Goal: Task Accomplishment & Management: Manage account settings

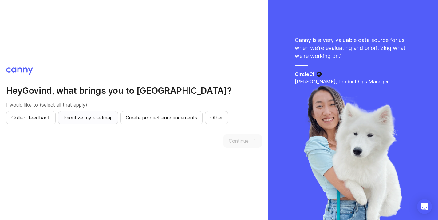
click at [90, 116] on span "Prioritize my roadmap" at bounding box center [87, 117] width 49 height 7
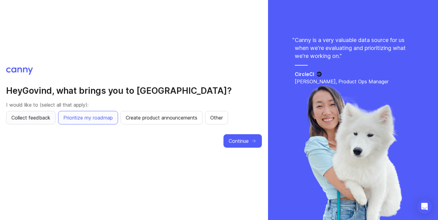
click at [44, 119] on span "Collect feedback" at bounding box center [30, 117] width 39 height 7
click at [171, 120] on span "Create product announcements" at bounding box center [162, 117] width 72 height 7
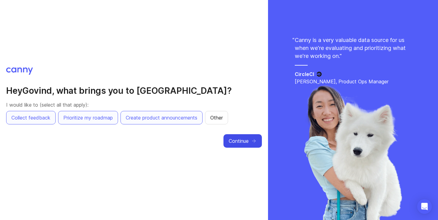
click at [242, 140] on span "Continue" at bounding box center [238, 141] width 20 height 7
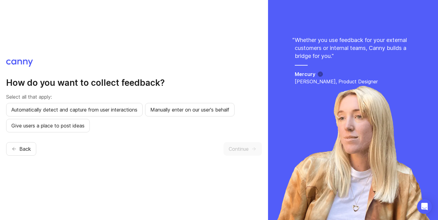
click at [136, 145] on div "Back Continue" at bounding box center [133, 149] width 255 height 14
click at [78, 129] on span "Give users a place to post ideas" at bounding box center [47, 125] width 73 height 7
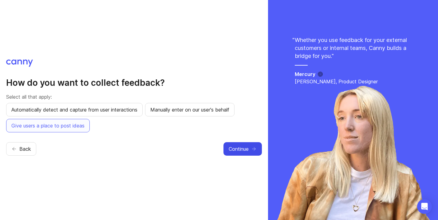
click at [237, 146] on span "Continue" at bounding box center [238, 149] width 20 height 7
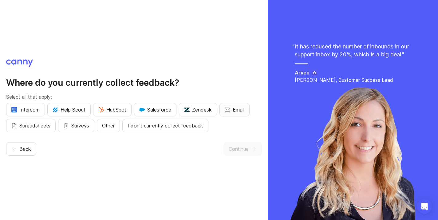
click at [232, 109] on button "Email" at bounding box center [234, 110] width 30 height 14
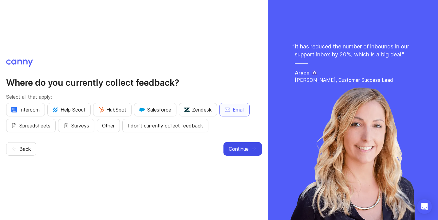
click at [245, 150] on span "Continue" at bounding box center [238, 149] width 20 height 7
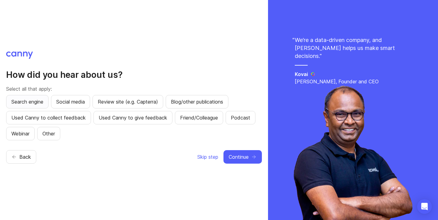
click at [25, 106] on button "Search engine" at bounding box center [27, 102] width 42 height 14
click at [234, 156] on span "Continue" at bounding box center [238, 157] width 20 height 7
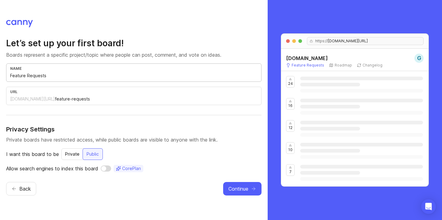
click at [63, 77] on input "Feature Requests" at bounding box center [133, 75] width 247 height 7
click at [236, 190] on span "Continue" at bounding box center [238, 188] width 20 height 7
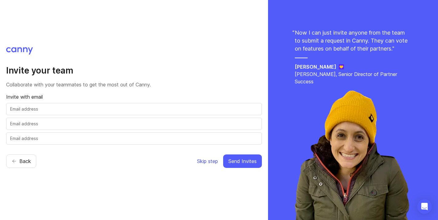
click at [208, 163] on span "Skip step" at bounding box center [207, 161] width 21 height 7
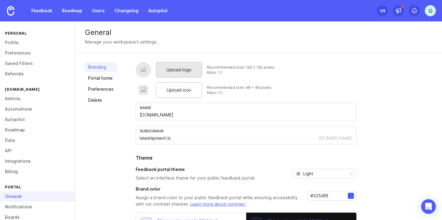
click at [185, 75] on div "Upload logo" at bounding box center [179, 69] width 46 height 15
click at [185, 70] on span "Upload logo" at bounding box center [178, 70] width 25 height 7
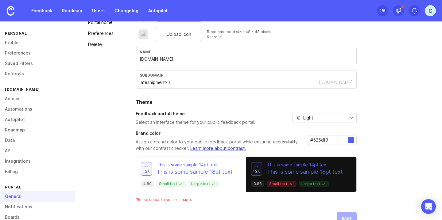
scroll to position [61, 0]
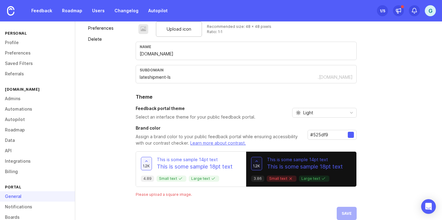
click at [337, 138] on input "#525df9" at bounding box center [328, 135] width 37 height 7
drag, startPoint x: 330, startPoint y: 136, endPoint x: 290, endPoint y: 133, distance: 40.0
click at [290, 133] on div "Brand color Assign a brand color to your public feedback portal while ensuring …" at bounding box center [246, 135] width 221 height 21
paste input "ff4b92"
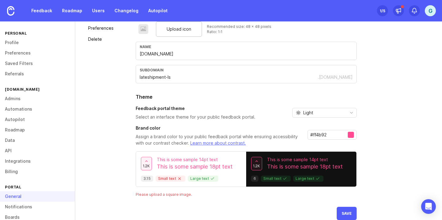
type input "#ff4b92"
click at [372, 126] on div "Upload logo Recommended size: 192 x 192 pixels Ratio: 1:1 Upload icon Recommend…" at bounding box center [284, 110] width 297 height 219
click at [340, 114] on div "Light" at bounding box center [319, 112] width 52 height 9
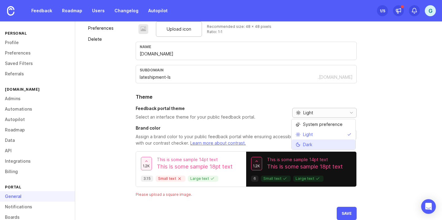
click at [321, 142] on li "Dark" at bounding box center [324, 145] width 64 height 10
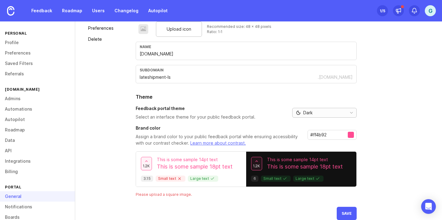
click at [329, 115] on div "Dark" at bounding box center [319, 112] width 52 height 9
click at [318, 133] on li "Light" at bounding box center [324, 135] width 64 height 10
click at [391, 120] on div "Upload logo Recommended size: 192 x 192 pixels Ratio: 1:1 Upload icon Recommend…" at bounding box center [284, 110] width 297 height 219
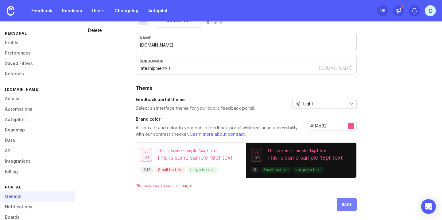
click at [345, 204] on span "Save" at bounding box center [347, 205] width 10 height 5
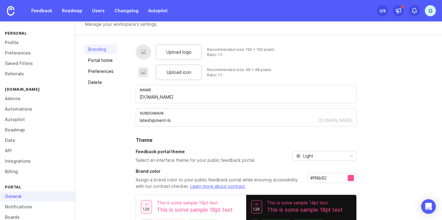
scroll to position [0, 0]
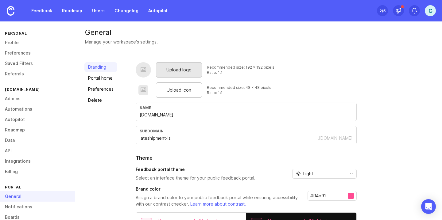
click at [189, 68] on span "Upload logo" at bounding box center [178, 70] width 25 height 7
click at [184, 72] on span "Upload logo" at bounding box center [178, 70] width 25 height 7
click at [104, 76] on link "Portal home" at bounding box center [100, 78] width 33 height 10
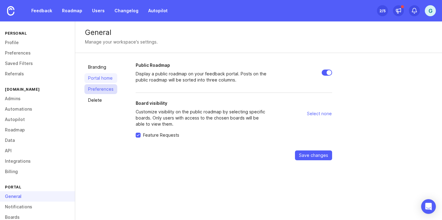
click at [103, 89] on link "Preferences" at bounding box center [100, 89] width 33 height 10
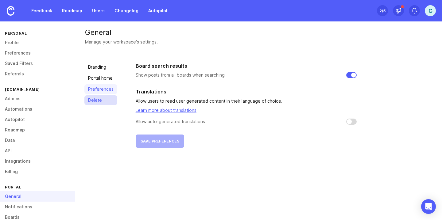
click at [96, 100] on link "Delete" at bounding box center [100, 100] width 33 height 10
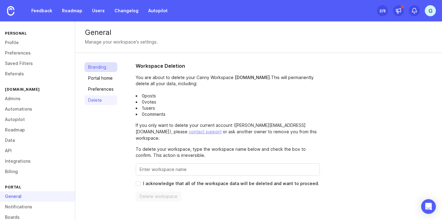
click at [102, 70] on link "Branding" at bounding box center [100, 67] width 33 height 10
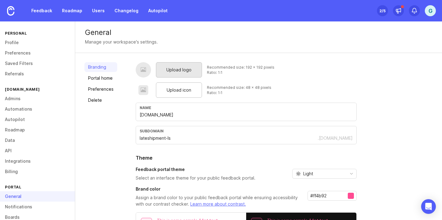
click at [186, 69] on span "Upload logo" at bounding box center [178, 70] width 25 height 7
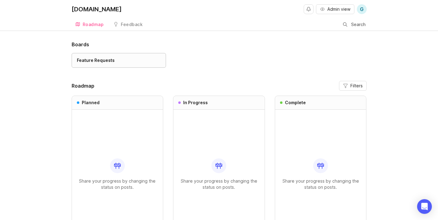
click at [121, 61] on div "Feature Requests" at bounding box center [119, 60] width 84 height 7
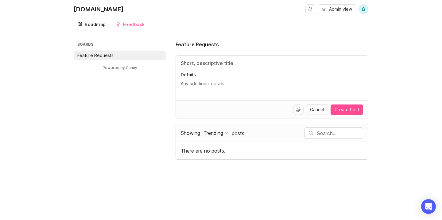
click at [92, 24] on div "Roadmap" at bounding box center [95, 24] width 21 height 4
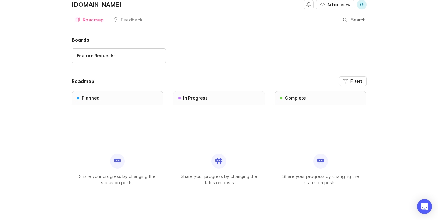
scroll to position [12, 0]
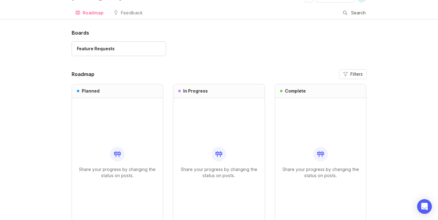
click at [103, 130] on div "Share your progress by changing the status on posts." at bounding box center [117, 162] width 81 height 129
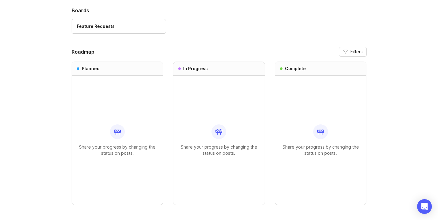
scroll to position [35, 0]
drag, startPoint x: 216, startPoint y: 112, endPoint x: 319, endPoint y: 135, distance: 105.7
click at [245, 146] on div "Share your progress by changing the status on posts." at bounding box center [218, 139] width 81 height 129
drag, startPoint x: 337, startPoint y: 130, endPoint x: 376, endPoint y: 141, distance: 41.1
click at [370, 144] on div "Boards Feature Requests Roadmap Filters Planned Share your progress by changing…" at bounding box center [219, 120] width 438 height 229
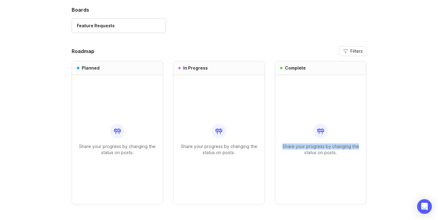
click at [376, 141] on div "Boards Feature Requests Roadmap Filters Planned Share your progress by changing…" at bounding box center [219, 120] width 438 height 229
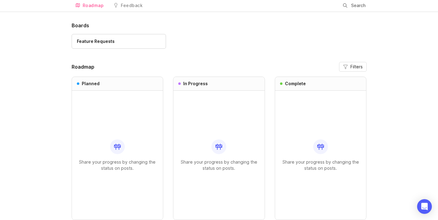
scroll to position [0, 0]
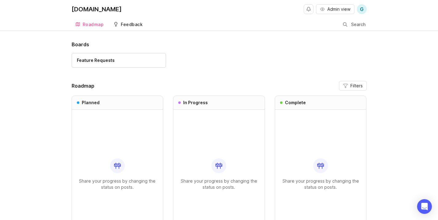
click at [137, 27] on link "Feedback" at bounding box center [128, 24] width 37 height 13
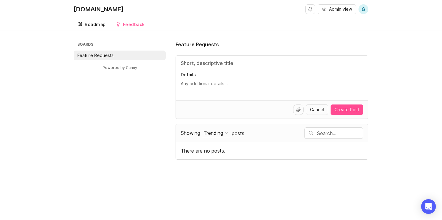
click at [90, 25] on div "Roadmap" at bounding box center [95, 24] width 21 height 4
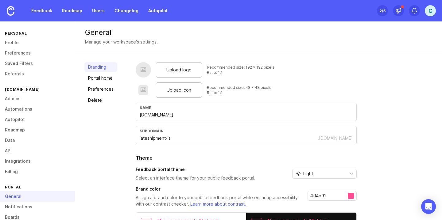
click at [144, 72] on div at bounding box center [143, 70] width 6 height 7
click at [174, 73] on div "Upload logo" at bounding box center [179, 69] width 46 height 15
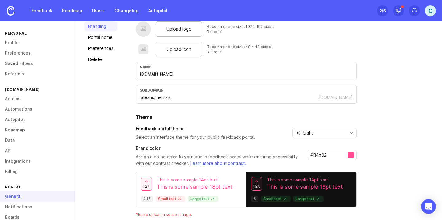
scroll to position [70, 0]
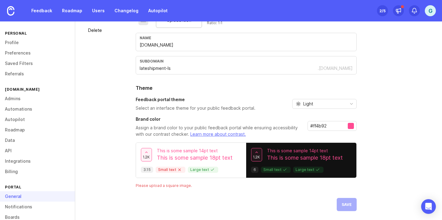
click at [274, 201] on div "Upload logo Recommended size: 192 x 192 pixels Ratio: 1:1 Upload icon Recommend…" at bounding box center [246, 101] width 221 height 219
drag, startPoint x: 189, startPoint y: 188, endPoint x: 130, endPoint y: 183, distance: 59.7
click at [130, 183] on div "Branding Portal home Preferences Delete Upload logo Recommended size: 192 x 192…" at bounding box center [258, 102] width 367 height 238
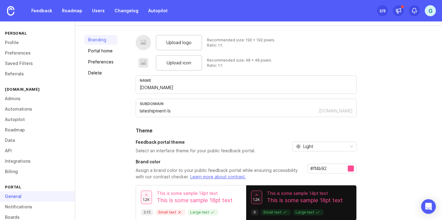
scroll to position [0, 0]
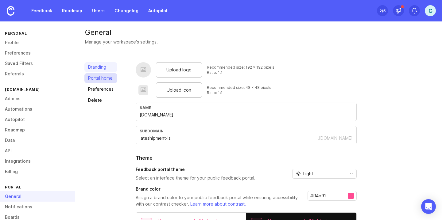
click at [97, 78] on link "Portal home" at bounding box center [100, 78] width 33 height 10
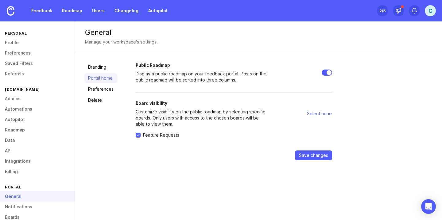
click at [317, 113] on span "Select none" at bounding box center [319, 114] width 25 height 6
click at [320, 115] on span "Select all" at bounding box center [322, 114] width 19 height 6
click at [320, 115] on span "Select none" at bounding box center [319, 114] width 25 height 6
checkbox input "false"
click at [99, 88] on link "Preferences" at bounding box center [100, 89] width 33 height 10
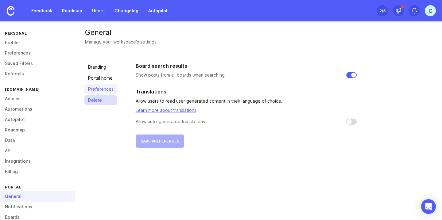
click at [96, 104] on link "Delete" at bounding box center [100, 100] width 33 height 10
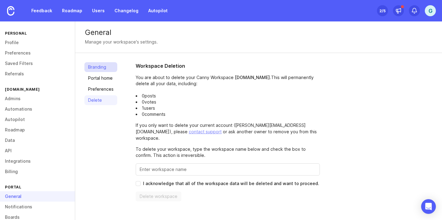
click at [99, 68] on link "Branding" at bounding box center [100, 67] width 33 height 10
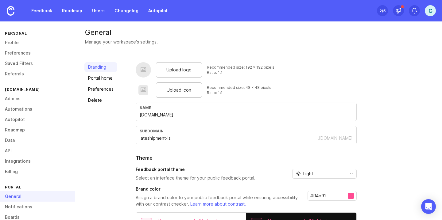
click at [184, 116] on input "[DOMAIN_NAME]" at bounding box center [246, 115] width 213 height 7
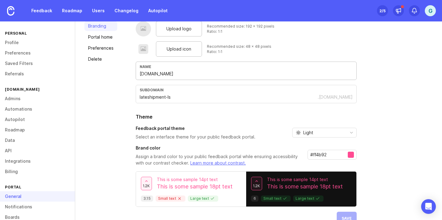
scroll to position [55, 0]
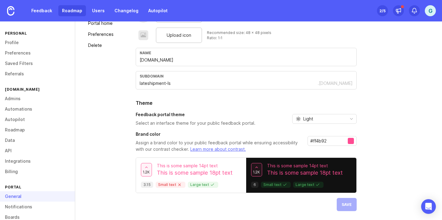
click at [72, 10] on link "Roadmap" at bounding box center [72, 10] width 28 height 11
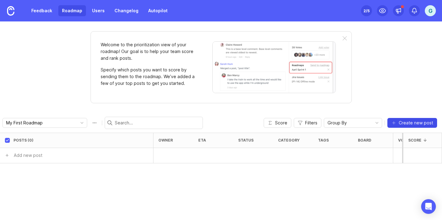
click at [418, 119] on button "Create new post" at bounding box center [413, 123] width 50 height 10
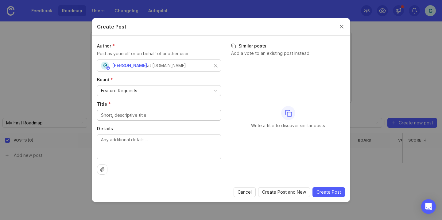
click at [166, 92] on div "Feature Requests" at bounding box center [158, 91] width 123 height 10
click at [161, 116] on input "Title *" at bounding box center [159, 115] width 116 height 7
click at [191, 94] on div "Feature Requests" at bounding box center [158, 91] width 123 height 10
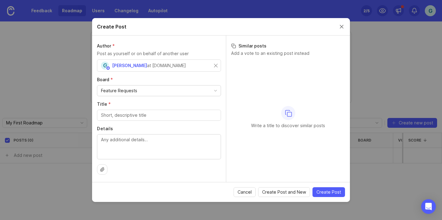
click at [165, 114] on input "Title *" at bounding box center [159, 115] width 116 height 7
click at [135, 115] on input "Title *" at bounding box center [159, 115] width 116 height 7
paste input "Branded Tracking Experiences"
type input "Branded Tracking Experiences"
click at [143, 148] on textarea "Details" at bounding box center [159, 147] width 116 height 20
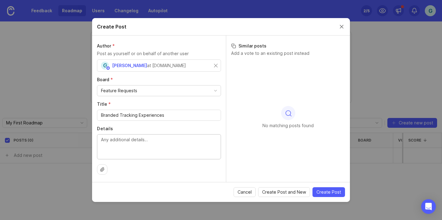
click at [128, 144] on textarea "Details" at bounding box center [159, 147] width 116 height 20
paste textarea "Offer order tracking experiences that engage, convert, and retain."
type textarea "Offer order tracking experiences that engage, convert, and retain."
click at [103, 171] on icon at bounding box center [102, 169] width 5 height 5
click at [102, 173] on div at bounding box center [102, 170] width 10 height 10
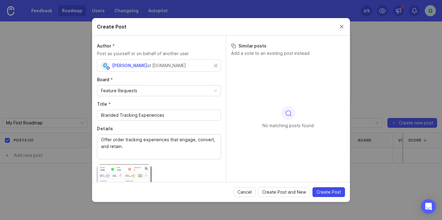
click at [325, 193] on span "Create Post" at bounding box center [329, 192] width 25 height 6
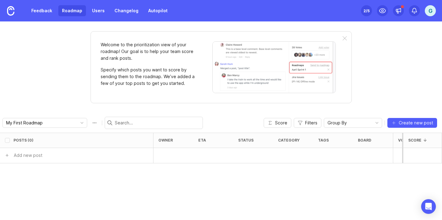
checkbox input "false"
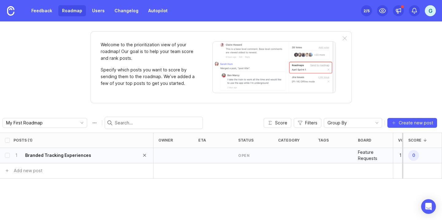
click at [62, 156] on h6 "Branded Tracking Experiences" at bounding box center [58, 156] width 66 height 6
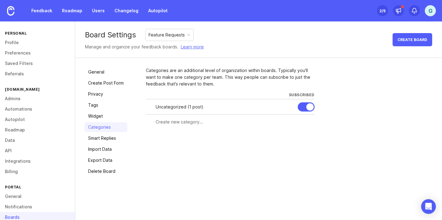
click at [185, 106] on div "Uncategorized ( 1 post )" at bounding box center [224, 107] width 137 height 7
click at [181, 121] on input "text" at bounding box center [233, 122] width 155 height 7
click at [103, 75] on link "General" at bounding box center [105, 72] width 43 height 10
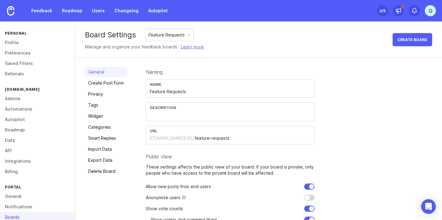
click at [185, 88] on input "Feature Requests" at bounding box center [230, 91] width 161 height 7
drag, startPoint x: 189, startPoint y: 93, endPoint x: 131, endPoint y: 91, distance: 57.2
click at [131, 91] on div "General Create Post Form Privacy Tags Widget Categories Smart Replies Import Da…" at bounding box center [258, 165] width 367 height 215
click at [165, 36] on div "Feature Requests" at bounding box center [167, 35] width 36 height 7
click at [117, 77] on div "General Create Post Form Privacy Tags Widget Categories Smart Replies Import Da…" at bounding box center [105, 165] width 43 height 196
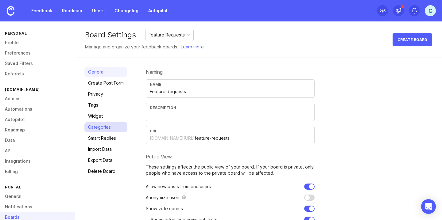
click at [107, 126] on link "Categories" at bounding box center [105, 128] width 43 height 10
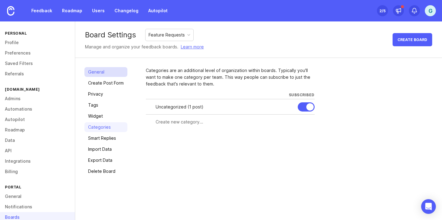
click at [101, 73] on link "General" at bounding box center [105, 72] width 43 height 10
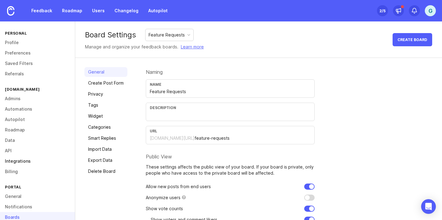
click at [17, 161] on link "Integrations" at bounding box center [37, 161] width 75 height 10
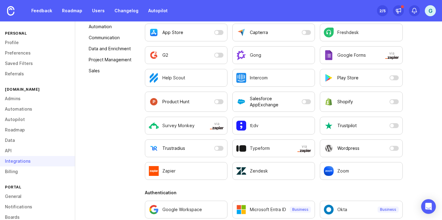
scroll to position [125, 0]
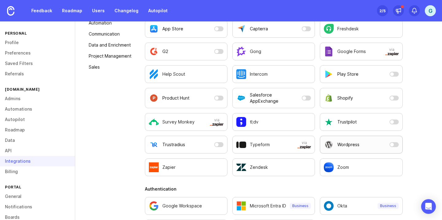
click at [391, 147] on button "Wordpress" at bounding box center [361, 145] width 83 height 18
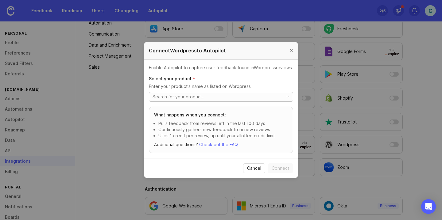
click at [267, 94] on input "toggle menu" at bounding box center [216, 97] width 127 height 7
click at [290, 97] on icon "toggle icon" at bounding box center [288, 97] width 10 height 5
click at [272, 87] on p "Enter your product's name as listed on Wordpress" at bounding box center [221, 87] width 144 height 6
click at [214, 146] on link "Check out the FAQ" at bounding box center [218, 144] width 39 height 5
click at [287, 95] on icon "toggle icon" at bounding box center [288, 97] width 10 height 5
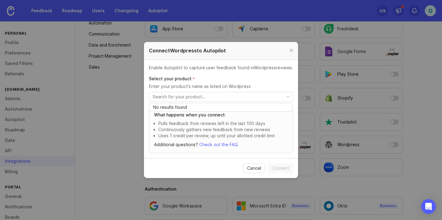
click at [281, 129] on p "Continuously gathers new feedback from new reviews" at bounding box center [223, 130] width 130 height 6
click at [256, 168] on span "Cancel" at bounding box center [254, 169] width 14 height 6
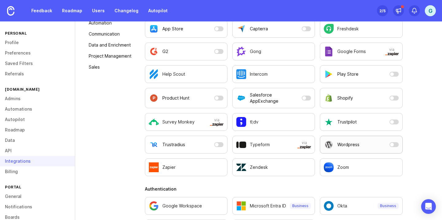
click at [345, 146] on p "Wordpress" at bounding box center [348, 145] width 22 height 6
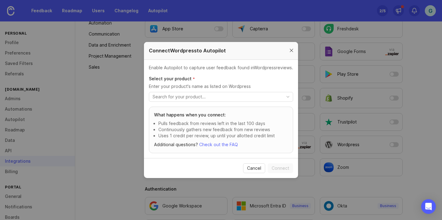
click at [290, 52] on div at bounding box center [291, 51] width 7 height 8
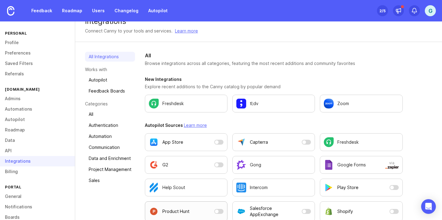
scroll to position [11, 0]
click at [111, 82] on link "Autopilot" at bounding box center [110, 80] width 50 height 10
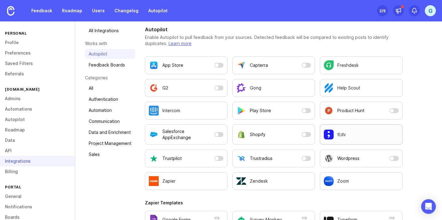
scroll to position [56, 0]
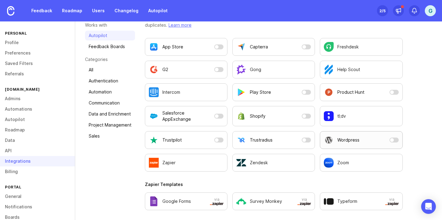
click at [393, 140] on button "Wordpress" at bounding box center [361, 140] width 83 height 18
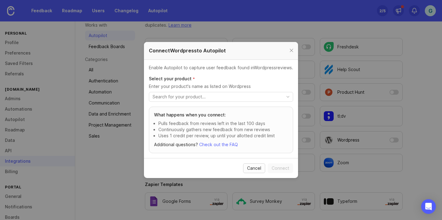
click at [253, 170] on span "Cancel" at bounding box center [254, 169] width 14 height 6
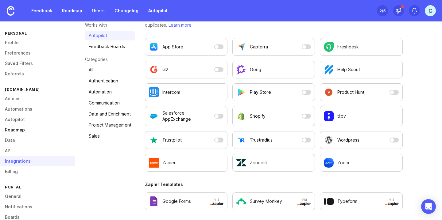
click at [20, 133] on link "Roadmap" at bounding box center [37, 130] width 75 height 10
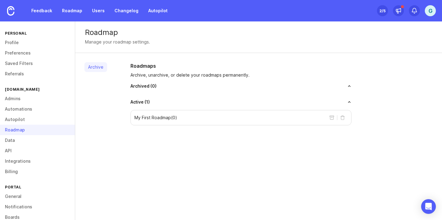
click at [153, 121] on div "My First Roadmap ( 0 )" at bounding box center [240, 117] width 221 height 15
click at [153, 120] on p "My First Roadmap ( 0 )" at bounding box center [155, 118] width 43 height 6
click at [263, 120] on div "My First Roadmap ( 0 )" at bounding box center [240, 117] width 221 height 15
click at [331, 118] on button "archive roadmap" at bounding box center [332, 118] width 10 height 10
click at [382, 11] on div "2 /5" at bounding box center [383, 10] width 6 height 9
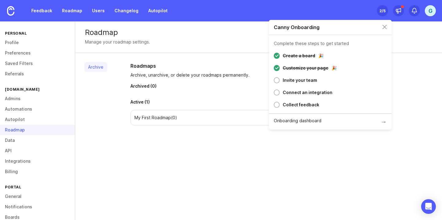
click at [297, 81] on div "Invite your team" at bounding box center [300, 80] width 34 height 7
click at [276, 80] on div at bounding box center [277, 80] width 6 height 6
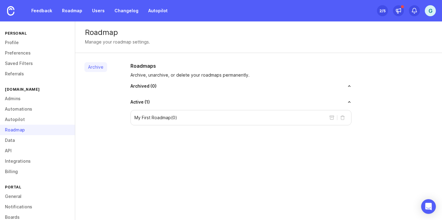
click at [380, 11] on div "2 /5" at bounding box center [383, 10] width 6 height 9
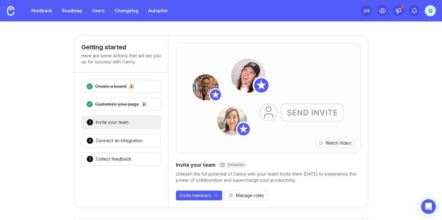
scroll to position [1, 0]
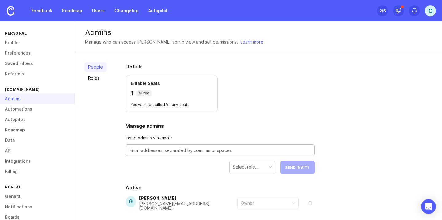
click at [168, 151] on textarea at bounding box center [220, 150] width 181 height 7
paste textarea "jennifer@lateshipment.co"
type textarea "jennifer@lateshipment.co"
click at [248, 159] on form "Invite admins via email: jennifer@lateshipment.co Select role... Send Invite" at bounding box center [220, 155] width 189 height 40
click at [250, 167] on div "Select role..." at bounding box center [246, 167] width 26 height 7
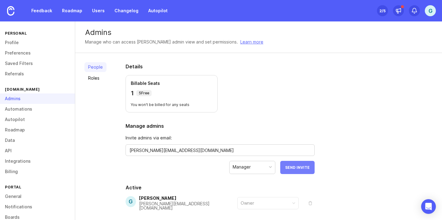
click at [297, 171] on button "Send Invite" at bounding box center [297, 167] width 34 height 13
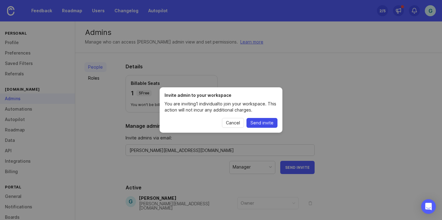
click at [271, 123] on span "Send invite" at bounding box center [262, 123] width 23 height 6
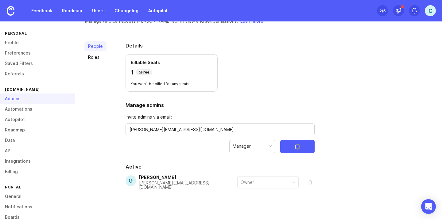
scroll to position [27, 0]
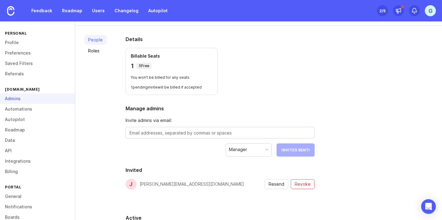
click at [142, 141] on form "Invite admins via email: Manager Invites Sent!" at bounding box center [220, 137] width 189 height 40
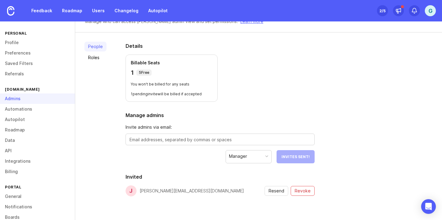
scroll to position [20, 0]
drag, startPoint x: 129, startPoint y: 73, endPoint x: 152, endPoint y: 79, distance: 23.4
click at [152, 79] on div "Billable Seats 1 5 Free You won't be billed for any seats 1 pending invite will…" at bounding box center [172, 79] width 92 height 47
click at [159, 83] on p "You won't be billed for any seats" at bounding box center [172, 85] width 82 height 5
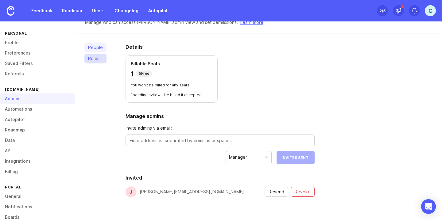
click at [98, 60] on link "Roles" at bounding box center [95, 59] width 22 height 10
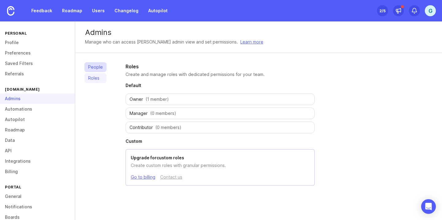
click at [99, 70] on link "People" at bounding box center [95, 67] width 22 height 10
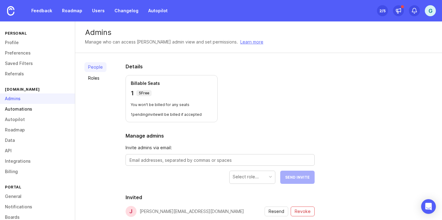
click at [29, 109] on link "Automations" at bounding box center [37, 109] width 75 height 10
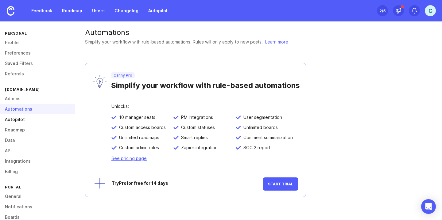
click at [25, 121] on link "Autopilot" at bounding box center [37, 120] width 75 height 10
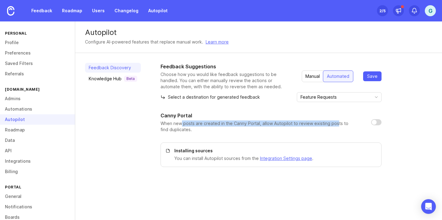
drag, startPoint x: 180, startPoint y: 125, endPoint x: 335, endPoint y: 125, distance: 155.7
click at [335, 125] on p "When new posts are created in the Canny Portal, allow Autopilot to review exist…" at bounding box center [261, 127] width 201 height 12
click at [376, 122] on input "checkbox" at bounding box center [376, 122] width 10 height 6
click at [379, 122] on input "checkbox" at bounding box center [376, 122] width 10 height 6
checkbox input "true"
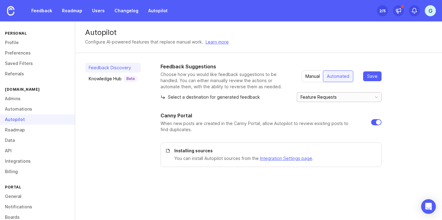
click at [361, 100] on input "Feature Requests" at bounding box center [335, 97] width 68 height 7
click at [379, 99] on icon "toggle icon" at bounding box center [377, 97] width 10 height 5
click at [394, 98] on div "Feedback Suggestions Choose how you would like feedback suggestions to be handl…" at bounding box center [297, 115] width 272 height 104
click at [21, 130] on link "Roadmap" at bounding box center [37, 130] width 75 height 10
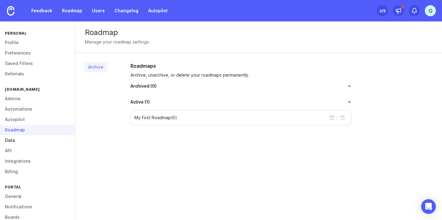
click at [16, 141] on link "Data" at bounding box center [37, 140] width 75 height 10
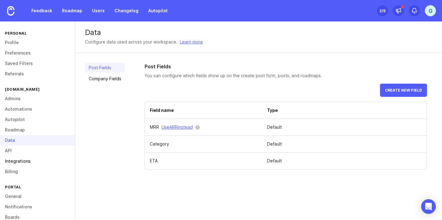
click at [17, 164] on link "Integrations" at bounding box center [37, 161] width 75 height 10
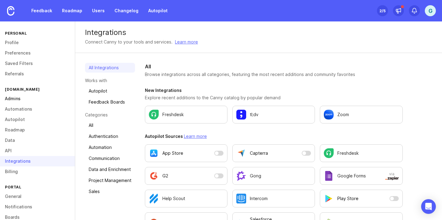
click at [11, 96] on link "Admins" at bounding box center [37, 99] width 75 height 10
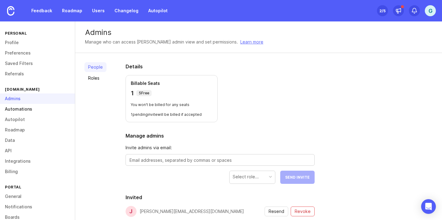
click at [21, 110] on link "Automations" at bounding box center [37, 109] width 75 height 10
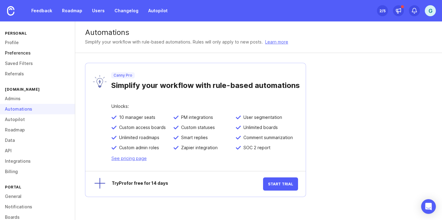
click at [17, 55] on link "Preferences" at bounding box center [37, 53] width 75 height 10
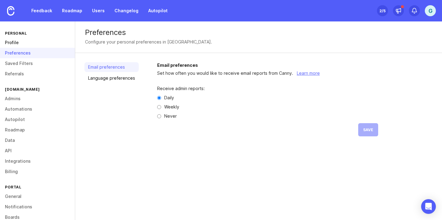
click at [18, 45] on link "Profile" at bounding box center [37, 42] width 75 height 10
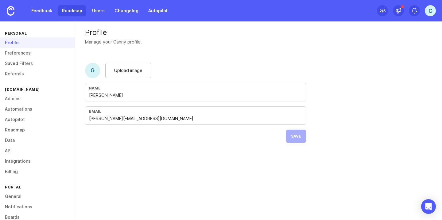
click at [69, 11] on link "Roadmap" at bounding box center [72, 10] width 28 height 11
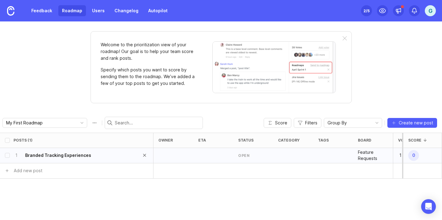
click at [50, 156] on h6 "Branded Tracking Experiences" at bounding box center [58, 156] width 66 height 6
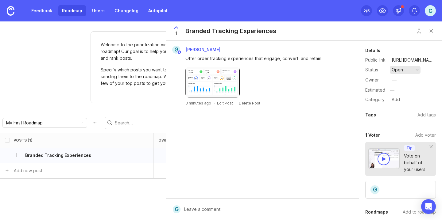
click at [400, 70] on div "open" at bounding box center [397, 70] width 11 height 7
click at [407, 125] on div "complete" at bounding box center [404, 126] width 23 height 5
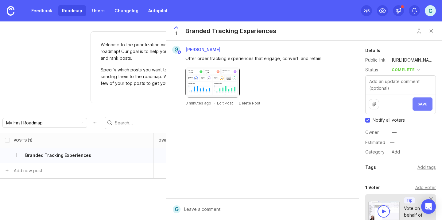
click at [418, 106] on span "Save" at bounding box center [423, 104] width 10 height 5
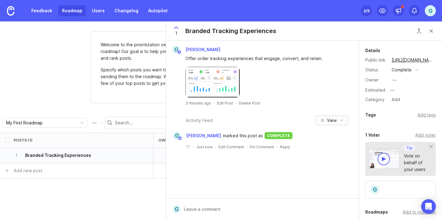
click at [344, 121] on icon "button" at bounding box center [341, 120] width 5 height 5
click at [324, 149] on div "Newest first" at bounding box center [314, 149] width 25 height 7
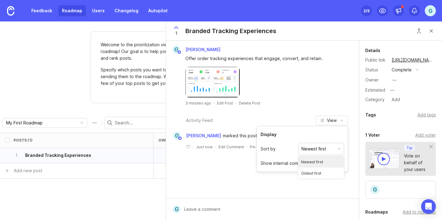
click at [301, 102] on div "3 minutes ago · Edit Post · Delete Post" at bounding box center [263, 103] width 188 height 5
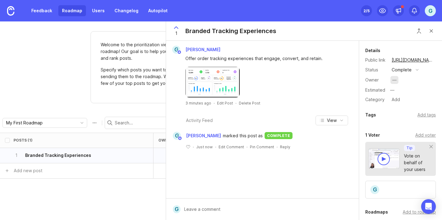
click at [392, 82] on div "—" at bounding box center [395, 80] width 8 height 8
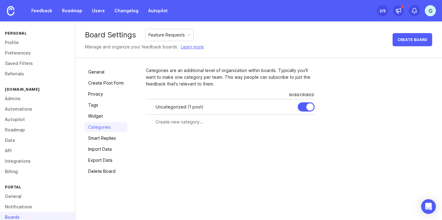
click at [177, 125] on input "text" at bounding box center [233, 122] width 155 height 7
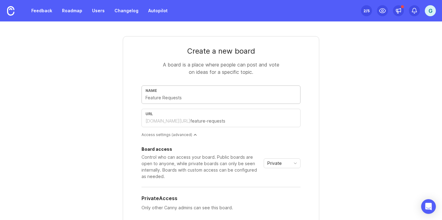
click at [173, 99] on input "text" at bounding box center [221, 98] width 151 height 7
click at [173, 120] on div "lateshipment-ls.canny.io/" at bounding box center [168, 121] width 45 height 6
click at [179, 101] on div "Name" at bounding box center [221, 95] width 159 height 18
type input "s"
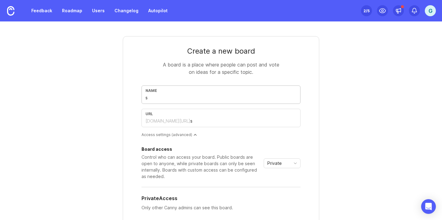
type input "su"
type input "sub"
type input "subm"
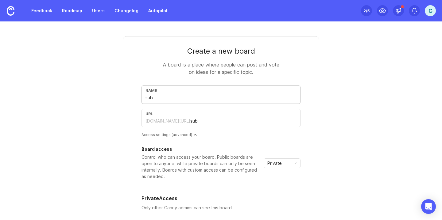
type input "subm"
type input "submi"
type input "submit"
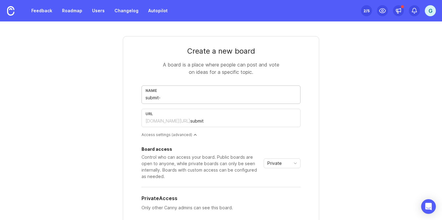
type input "submit-i"
type input "submit-id"
type input "submit-ide"
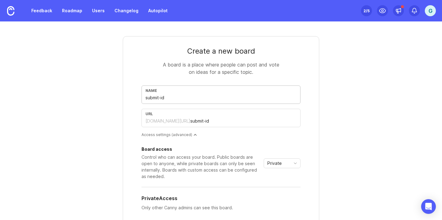
type input "submit-ide"
type input "submit-idea"
click at [146, 99] on input "submit-idea" at bounding box center [221, 98] width 151 height 7
click at [160, 98] on input "Submit-idea" at bounding box center [221, 98] width 151 height 7
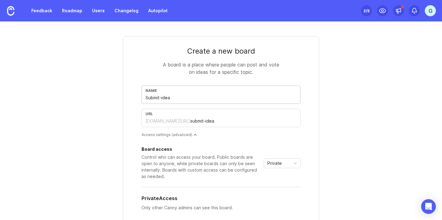
type input "Submit-dea"
type input "submit-dea"
type input "Submitdea"
type input "submitdea"
type input "Submit dea"
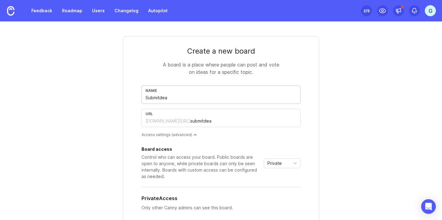
type input "submit-dea"
type input "Submit Idea"
type input "submit-idea"
type input "Submit Idea"
click at [355, 123] on div "Create a new board A board is a place where people can post and vote on ideas f…" at bounding box center [221, 163] width 295 height 285
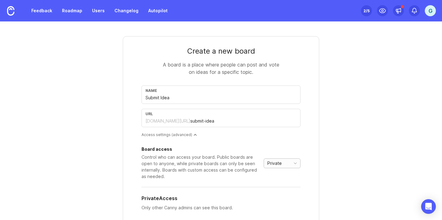
click at [290, 166] on span "toggle menu" at bounding box center [295, 163] width 10 height 7
click at [284, 182] on li "Public" at bounding box center [280, 185] width 36 height 10
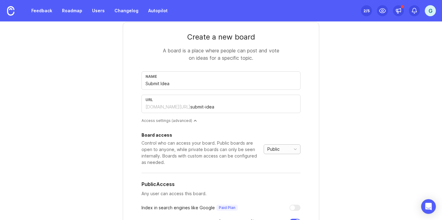
scroll to position [93, 0]
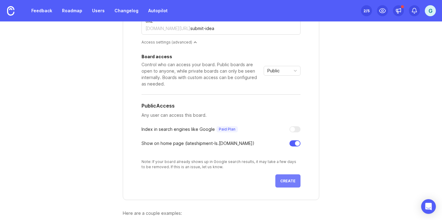
click at [292, 181] on span "Create" at bounding box center [287, 181] width 15 height 5
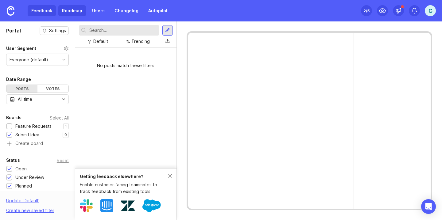
click at [74, 10] on link "Roadmap" at bounding box center [72, 10] width 28 height 11
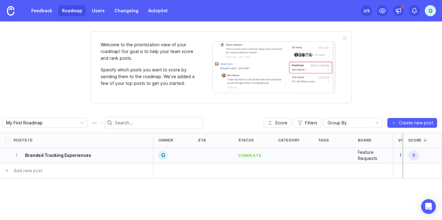
click at [368, 157] on p "Feature Requests" at bounding box center [373, 156] width 30 height 12
click at [411, 121] on span "Create new post" at bounding box center [416, 123] width 34 height 6
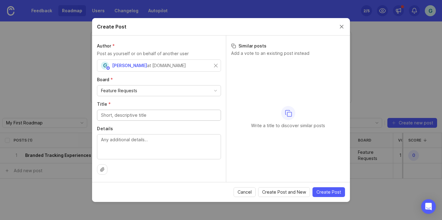
click at [218, 89] on div "Feature Requests" at bounding box center [158, 91] width 123 height 10
click at [181, 92] on div "Submit Idea" at bounding box center [158, 91] width 123 height 10
click at [341, 28] on button "Close create post modal" at bounding box center [341, 26] width 7 height 7
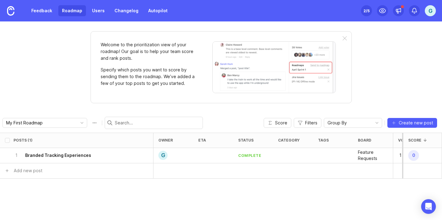
click at [366, 11] on div "2 /5" at bounding box center [367, 10] width 6 height 9
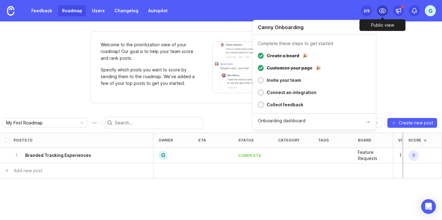
click at [384, 11] on icon at bounding box center [382, 10] width 7 height 7
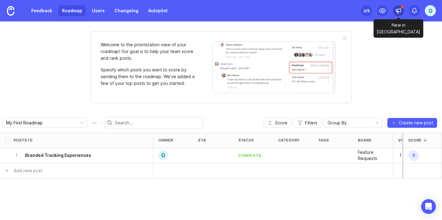
click at [400, 9] on icon at bounding box center [398, 11] width 6 height 6
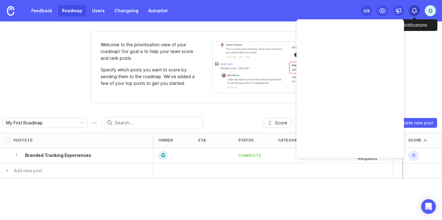
click at [411, 10] on div at bounding box center [414, 10] width 11 height 11
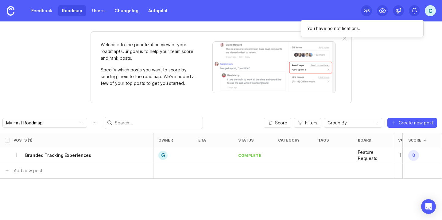
click at [429, 12] on div "G" at bounding box center [430, 10] width 11 height 11
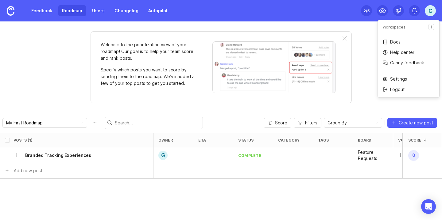
click at [364, 42] on div "Welcome to the prioritization view of your roadmap! Our goal is to help your te…" at bounding box center [221, 120] width 442 height 199
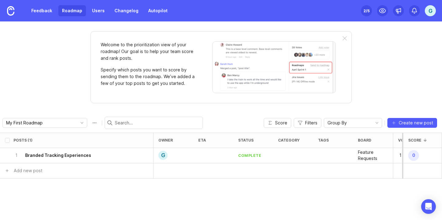
click at [369, 14] on div "2 /5" at bounding box center [367, 10] width 6 height 9
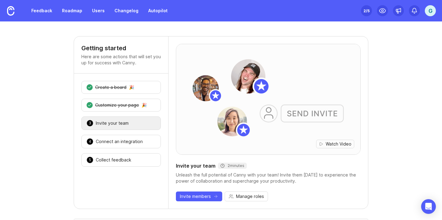
click at [114, 123] on div "Invite your team" at bounding box center [112, 123] width 33 height 6
click at [127, 139] on div "Connect an integration" at bounding box center [119, 142] width 47 height 6
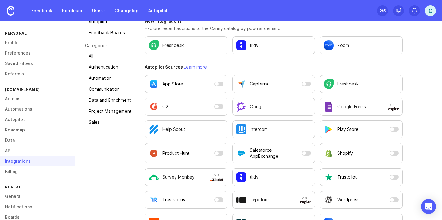
scroll to position [111, 0]
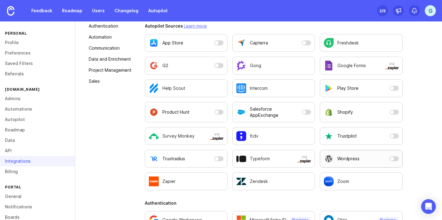
click at [391, 159] on button "Wordpress" at bounding box center [361, 159] width 83 height 18
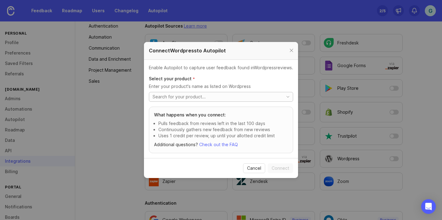
click at [271, 97] on input "toggle menu" at bounding box center [216, 97] width 127 height 7
click at [287, 98] on icon "toggle icon" at bounding box center [288, 97] width 10 height 5
click at [273, 105] on li "No results found" at bounding box center [220, 107] width 143 height 8
click at [293, 50] on div at bounding box center [291, 51] width 7 height 8
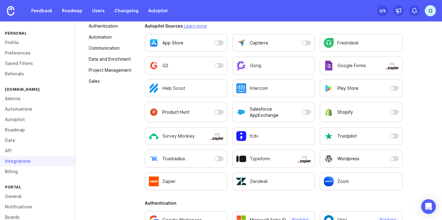
click at [22, 163] on div "Integrations" at bounding box center [37, 161] width 75 height 10
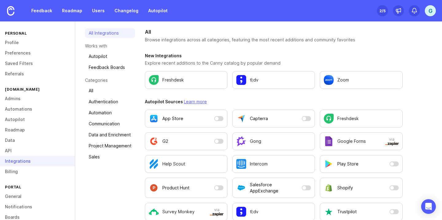
scroll to position [2, 0]
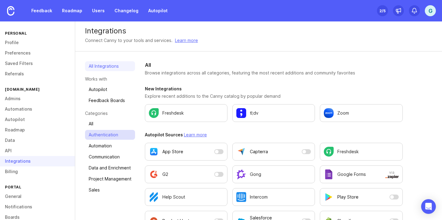
click at [113, 138] on link "Authentication" at bounding box center [110, 135] width 50 height 10
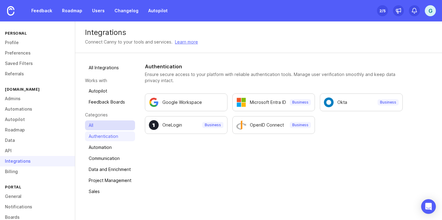
click at [110, 125] on link "All" at bounding box center [110, 126] width 50 height 10
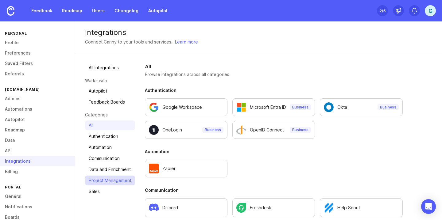
click at [113, 180] on link "Project Management" at bounding box center [110, 181] width 50 height 10
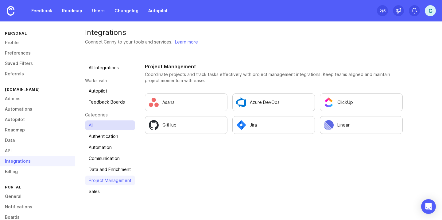
click at [102, 124] on link "All" at bounding box center [110, 126] width 50 height 10
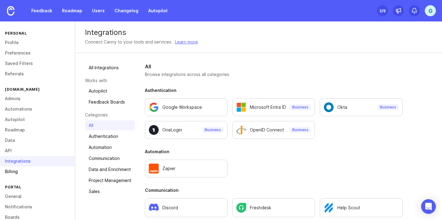
click at [23, 173] on link "Billing" at bounding box center [37, 172] width 75 height 10
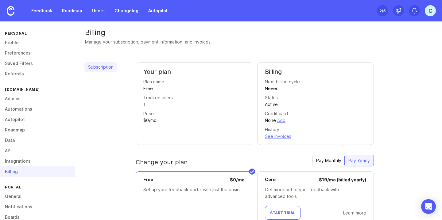
click at [24, 171] on div "Billing" at bounding box center [37, 172] width 75 height 10
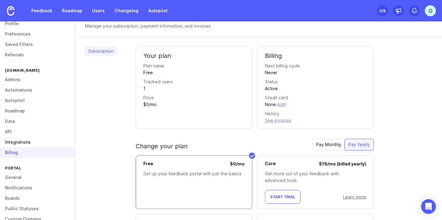
scroll to position [52, 0]
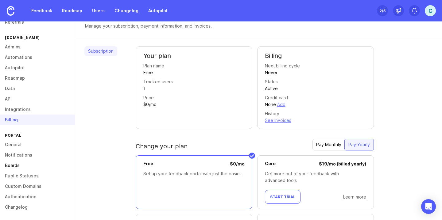
click at [23, 166] on link "Boards" at bounding box center [37, 166] width 75 height 10
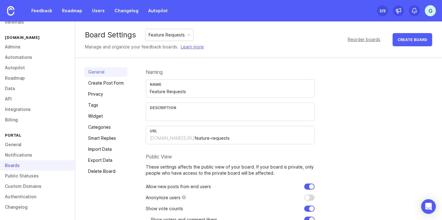
click at [178, 95] on div "Name Feature Requests" at bounding box center [230, 89] width 169 height 18
click at [194, 95] on div "Name Feature Requests" at bounding box center [230, 89] width 169 height 18
drag, startPoint x: 195, startPoint y: 93, endPoint x: 111, endPoint y: 92, distance: 83.5
click at [111, 92] on div "General Create Post Form Privacy Tags Widget Categories Smart Replies Import Da…" at bounding box center [258, 165] width 367 height 215
type input "LateShipment.com Product Portal"
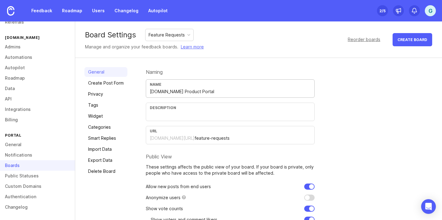
click at [342, 103] on div "Naming Name LateShipment.com Product Portal Description URL lateshipment-ls.can…" at bounding box center [289, 165] width 287 height 196
click at [224, 93] on input "LateShipment.com Product Portal" at bounding box center [230, 91] width 161 height 7
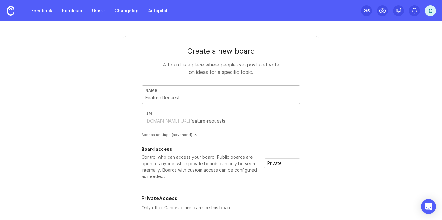
type input "jennifer@lateshipment.co"
type input "jenniferlateshipmentco"
type input "L"
type input "l"
type input "La"
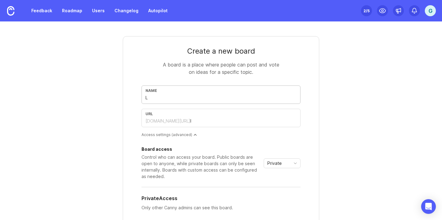
type input "la"
type input "Lat"
type input "lat"
type input "Late"
type input "late"
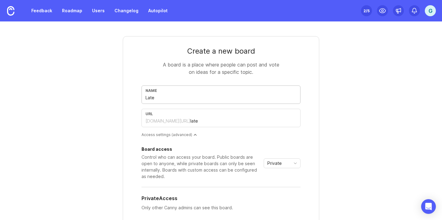
type input "LateS"
type input "lates"
type input "LateSH"
type input "latesh"
type input "LateSHi"
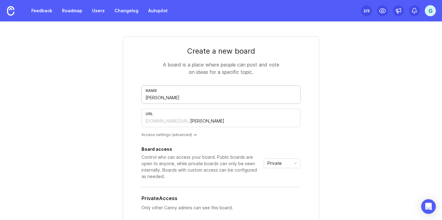
type input "lateshi"
type input "LateSH"
type input "latesh"
type input "LateS"
type input "lates"
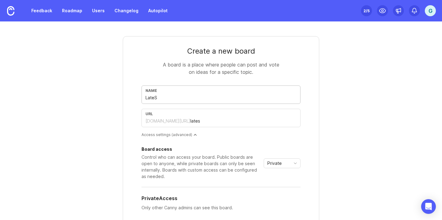
type input "LateSh"
type input "latesh"
type input "LateShi"
type input "lateshi"
type input "LateShip"
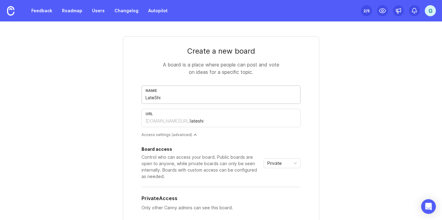
type input "lateship"
type input "LateShipm"
type input "lateshipm"
type input "LateShipme"
type input "lateshipme"
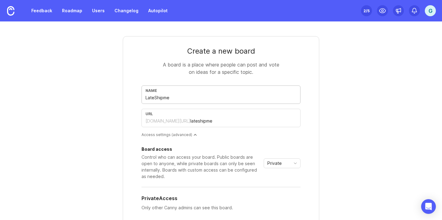
type input "LateShipmen"
type input "lateshipmen"
type input "LateShipment"
type input "lateshipment"
type input "LateShipment.c"
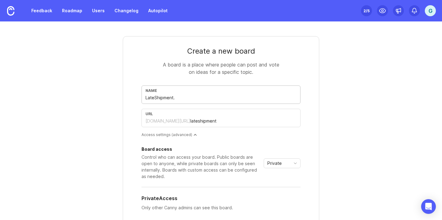
type input "lateshipmentc"
type input "LateShipment.co"
type input "lateshipmentco"
type input "[DOMAIN_NAME]"
type input "lateshipmentcom"
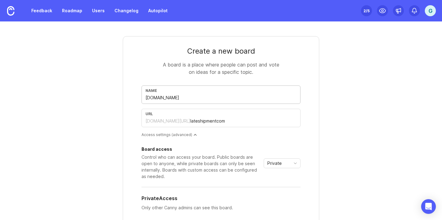
type input "LateShipment.com P"
type input "lateshipmentcom-p"
type input "LateShipment.com Pr"
type input "lateshipmentcom-pr"
type input "LateShipment.com Pro"
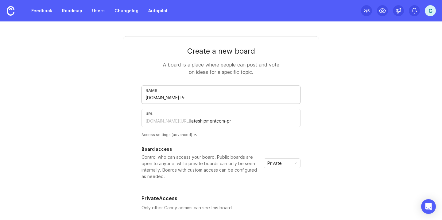
type input "lateshipmentcom-pro"
type input "LateShipment.com Prod"
type input "lateshipmentcom-prod"
type input "LateShipment.com Produ"
type input "lateshipmentcom-produ"
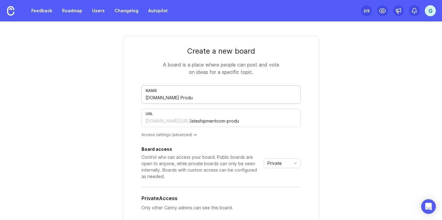
type input "LateShipment.com Produc"
type input "lateshipmentcom-produc"
type input "LateShipment.com Product"
type input "lateshipmentcom-product"
type input "LateShipment.com Product P"
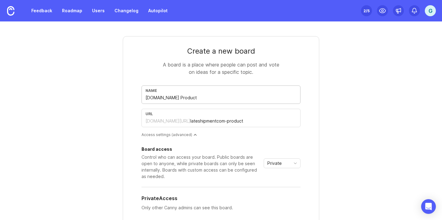
type input "lateshipmentcom-product-p"
type input "LateShipment.com Product Po"
type input "lateshipmentcom-product-po"
type input "LateShipment.com Product Por"
type input "lateshipmentcom-product-por"
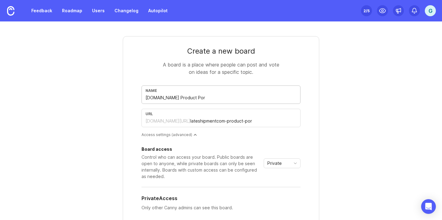
type input "LateShipment.com Product Port"
type input "lateshipmentcom-product-port"
type input "LateShipment.com Product Porta"
type input "lateshipmentcom-product-porta"
type input "LateShipment.com Product Portal"
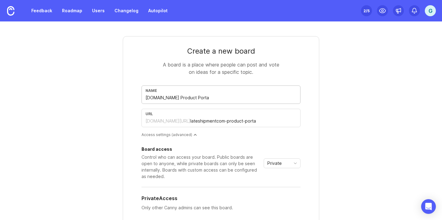
type input "lateshipmentcom-product-portal"
type input "LateShipment.com Product Portal"
click at [232, 123] on input "lateshipmentcom-product-portal" at bounding box center [243, 121] width 106 height 7
drag, startPoint x: 232, startPoint y: 122, endPoint x: 192, endPoint y: 124, distance: 39.7
click at [192, 124] on div "lateshipment-ls.canny.io/ lateshipmentcom-product-portal" at bounding box center [221, 121] width 151 height 7
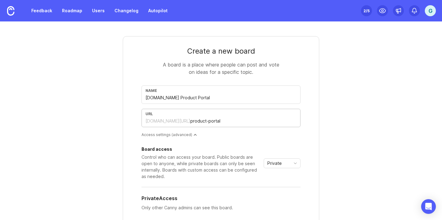
type input "product-portal"
click at [387, 132] on div "Create a new board A board is a place where people can post and vote on ideas f…" at bounding box center [221, 120] width 442 height 199
click at [200, 98] on input "LateShipment.com Product Portal" at bounding box center [221, 98] width 151 height 7
type input "LateShipment.com Product UPortal"
type input "lateshipmentcom-product-uportal"
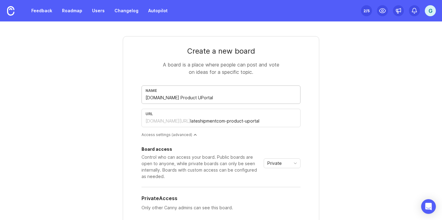
type input "LateShipment.com Product UpPortal"
type input "lateshipmentcom-product-upportal"
type input "LateShipment.com Product UpdPortal"
type input "lateshipmentcom-product-updportal"
type input "LateShipment.com Product UpdtPortal"
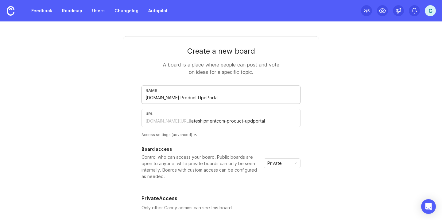
type input "lateshipmentcom-product-updtportal"
type input "LateShipment.com Product UpdtePortal"
type input "lateshipmentcom-product-updteportal"
type input "LateShipment.com Product Updte Portal"
type input "lateshipmentcom-product-updte-portal"
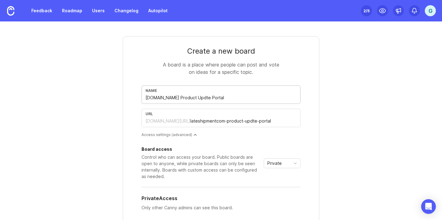
click at [210, 99] on input "LateShipment.com Product Updte Portal" at bounding box center [221, 98] width 151 height 7
click at [208, 99] on input "LateShipment.com Product Updte Portal" at bounding box center [221, 98] width 151 height 7
type input "[DOMAIN_NAME] Product Update Portal"
type input "lateshipmentcom-product-update-portal"
type input "[DOMAIN_NAME] Product Update Portal"
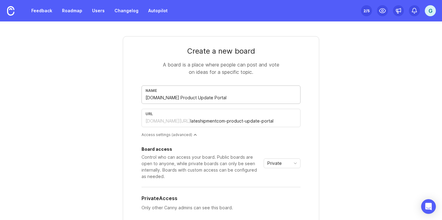
click at [229, 95] on input "[DOMAIN_NAME] Product Update Portal" at bounding box center [221, 98] width 151 height 7
click at [307, 123] on form "Create a new board A board is a place where people can post and vote on ideas f…" at bounding box center [221, 142] width 197 height 213
click at [321, 122] on div "Create a new board A board is a place where people can post and vote on ideas f…" at bounding box center [221, 163] width 295 height 285
click at [215, 120] on input "lateshipmentcom-product-update-portal" at bounding box center [243, 121] width 106 height 7
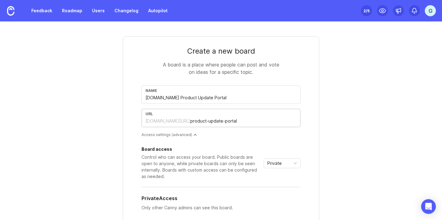
type input "product-update-portal"
click at [337, 107] on div "Create a new board A board is a place where people can post and vote on ideas f…" at bounding box center [221, 163] width 295 height 285
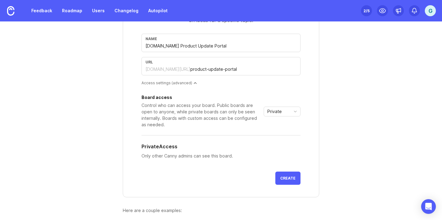
scroll to position [59, 0]
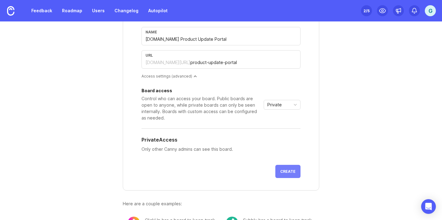
click at [291, 174] on span "Create" at bounding box center [287, 171] width 15 height 5
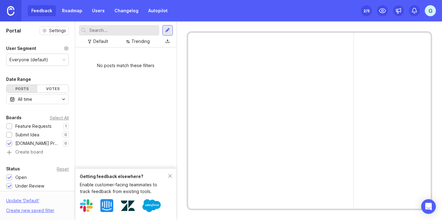
click at [10, 9] on img at bounding box center [10, 11] width 7 height 10
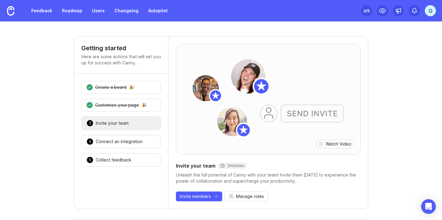
click at [428, 10] on div "G" at bounding box center [430, 10] width 11 height 11
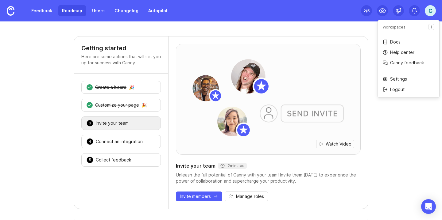
click at [72, 12] on link "Roadmap" at bounding box center [72, 10] width 28 height 11
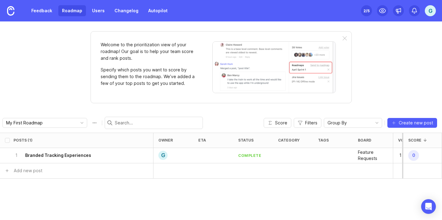
click at [368, 11] on div "2 /5" at bounding box center [367, 10] width 6 height 9
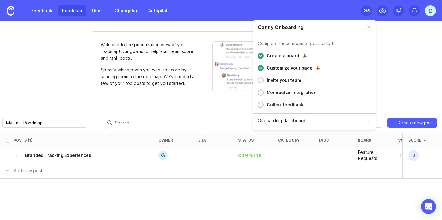
click at [280, 67] on div "Customize your page" at bounding box center [290, 67] width 46 height 7
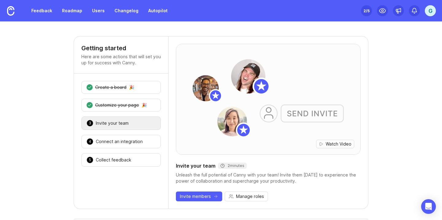
click at [120, 121] on div "Invite your team" at bounding box center [112, 123] width 33 height 6
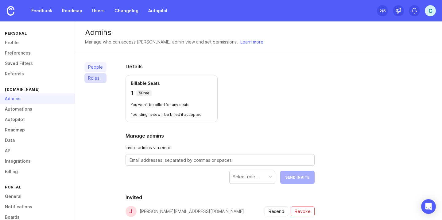
click at [101, 79] on link "Roles" at bounding box center [95, 78] width 22 height 10
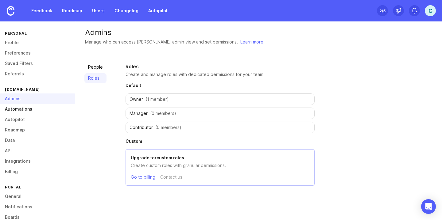
click at [33, 111] on link "Automations" at bounding box center [37, 109] width 75 height 10
click at [34, 101] on div "Admins" at bounding box center [37, 99] width 75 height 10
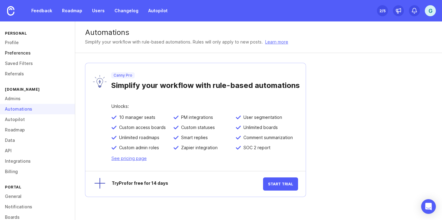
click at [28, 55] on link "Preferences" at bounding box center [37, 53] width 75 height 10
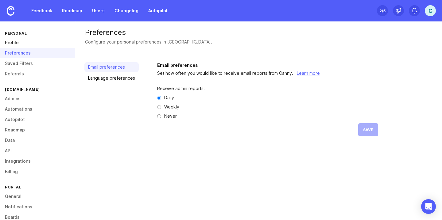
click at [30, 45] on link "Profile" at bounding box center [37, 42] width 75 height 10
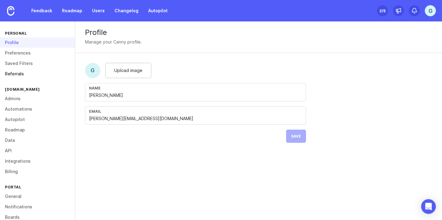
click at [29, 75] on link "Referrals" at bounding box center [37, 74] width 75 height 10
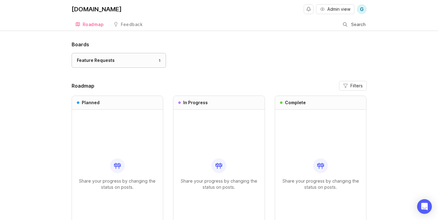
click at [103, 62] on div "Feature Requests" at bounding box center [96, 60] width 38 height 7
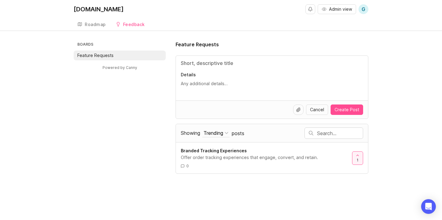
click at [83, 45] on h3 "Boards" at bounding box center [121, 45] width 90 height 9
click at [97, 25] on div "Roadmap" at bounding box center [95, 24] width 21 height 4
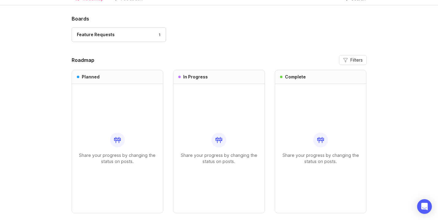
scroll to position [53, 0]
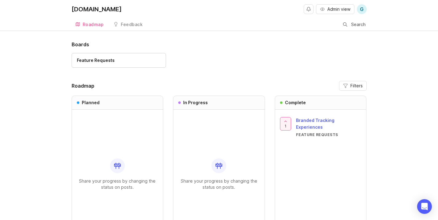
click at [303, 122] on span "Branded Tracking Experiences" at bounding box center [315, 124] width 38 height 12
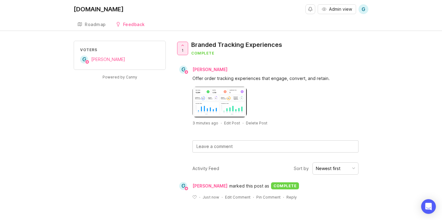
click at [184, 47] on icon at bounding box center [183, 45] width 4 height 4
click at [194, 197] on icon at bounding box center [195, 197] width 4 height 3
click at [244, 148] on textarea at bounding box center [273, 146] width 158 height 7
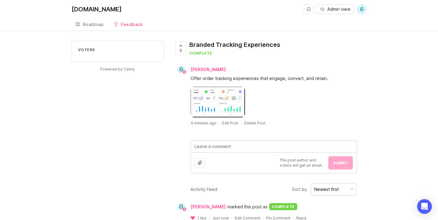
click at [341, 194] on button "Newest first" at bounding box center [333, 190] width 46 height 12
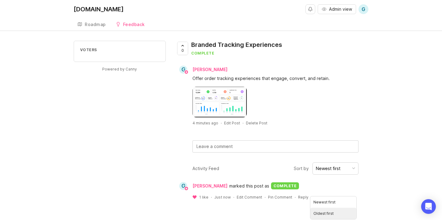
click at [380, 145] on div "Voters Powered by Canny 0 Branded Tracking Experiences complete G Govind Raj Of…" at bounding box center [221, 125] width 442 height 169
click at [184, 48] on div at bounding box center [182, 48] width 10 height 13
click at [90, 25] on div "Roadmap" at bounding box center [95, 24] width 21 height 4
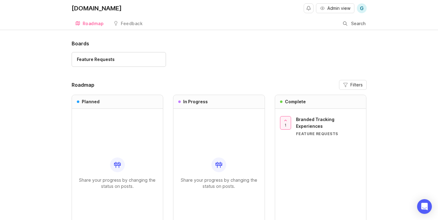
scroll to position [1, 0]
click at [44, 136] on div "Boards Feature Requests Roadmap Filters Planned Share your progress by changing…" at bounding box center [219, 154] width 438 height 229
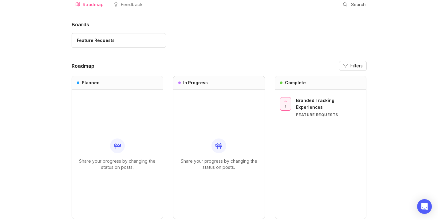
scroll to position [0, 0]
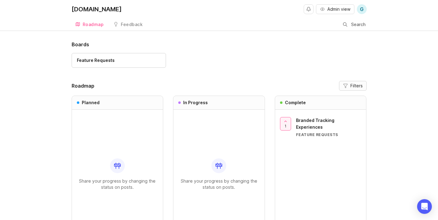
click at [347, 85] on icon "button" at bounding box center [345, 86] width 5 height 5
click at [346, 70] on div "Feature Requests" at bounding box center [219, 63] width 295 height 21
click at [113, 129] on div "Share your progress by changing the status on posts." at bounding box center [117, 174] width 81 height 129
click at [236, 67] on div "Feature Requests" at bounding box center [219, 63] width 295 height 21
click at [357, 90] on button "Filters" at bounding box center [353, 86] width 28 height 10
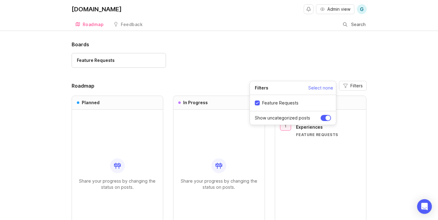
click at [258, 101] on input "Feature Requests" at bounding box center [257, 103] width 5 height 5
checkbox input "true"
click at [326, 118] on input "Show uncategorized posts" at bounding box center [325, 118] width 10 height 6
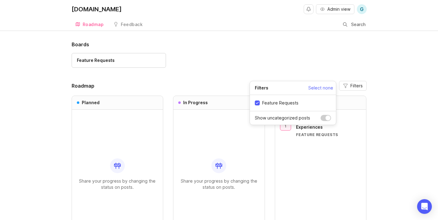
checkbox input "true"
click at [294, 58] on div "Feature Requests" at bounding box center [219, 63] width 295 height 21
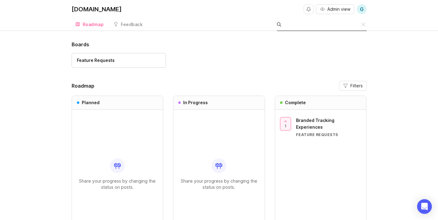
click at [355, 27] on input "Search" at bounding box center [322, 24] width 77 height 7
click at [319, 60] on div "[DOMAIN_NAME] Product…" at bounding box center [305, 60] width 57 height 7
